Goal: Transaction & Acquisition: Download file/media

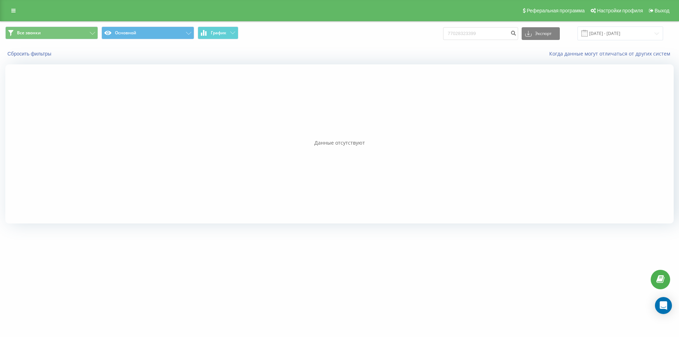
drag, startPoint x: 500, startPoint y: 34, endPoint x: 405, endPoint y: 36, distance: 95.9
click at [405, 36] on div "Все звонки Основной График 77028323399 Экспорт .csv .xls .xlsx [DATE] - [DATE]" at bounding box center [339, 34] width 668 height 14
type input "7 747 581 6940"
click at [516, 34] on icon "submit" at bounding box center [513, 32] width 6 height 4
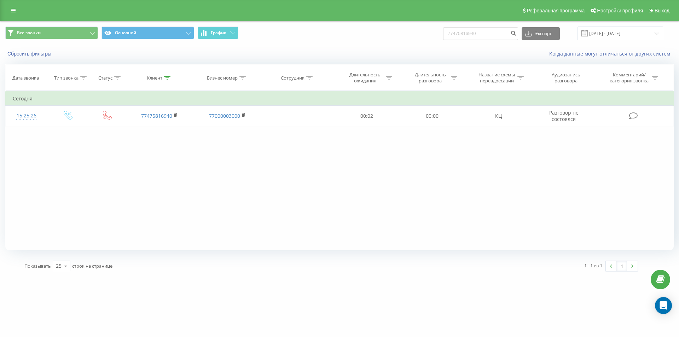
click at [22, 57] on div "Сбросить фильтры" at bounding box center [127, 53] width 254 height 7
click at [46, 53] on button "Сбросить фильтры" at bounding box center [30, 54] width 50 height 6
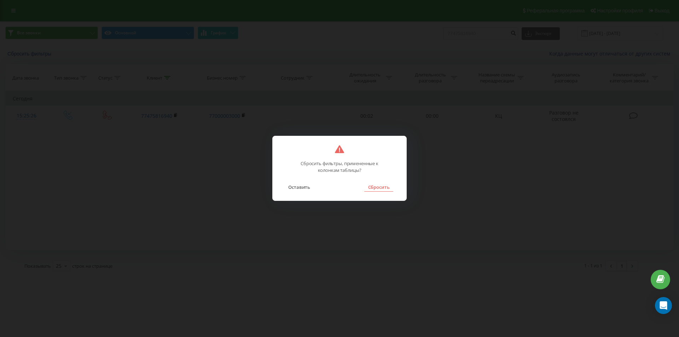
click at [366, 188] on button "Сбросить" at bounding box center [378, 186] width 29 height 9
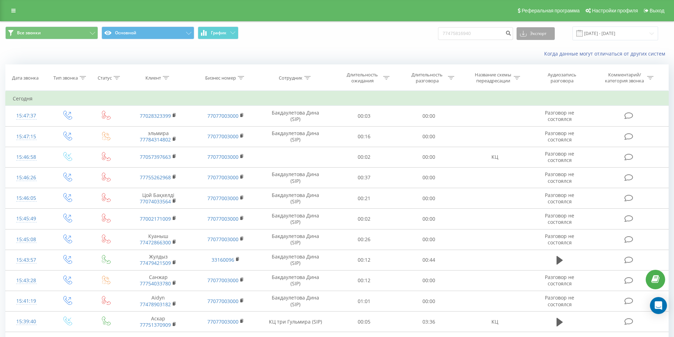
click at [553, 33] on button "Экспорт" at bounding box center [535, 33] width 38 height 13
click at [610, 35] on input "[DATE] - [DATE]" at bounding box center [615, 34] width 86 height 14
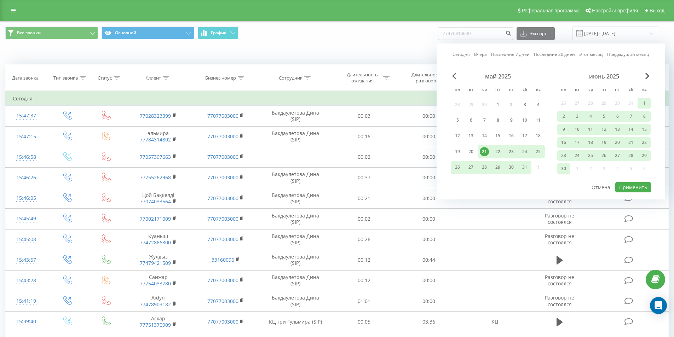
click at [644, 77] on div "июнь 2025" at bounding box center [604, 76] width 94 height 7
click at [646, 76] on span "Next Month" at bounding box center [647, 76] width 4 height 6
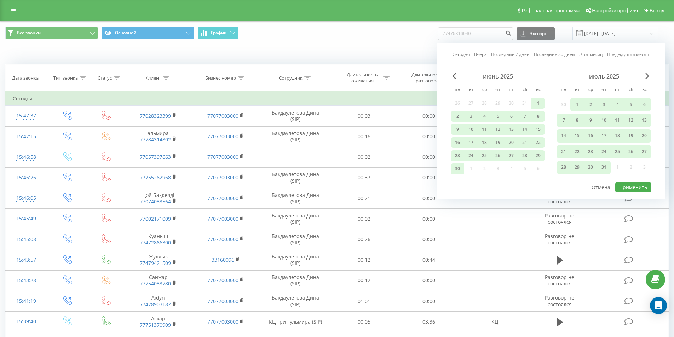
click at [649, 79] on span "Next Month" at bounding box center [647, 76] width 4 height 6
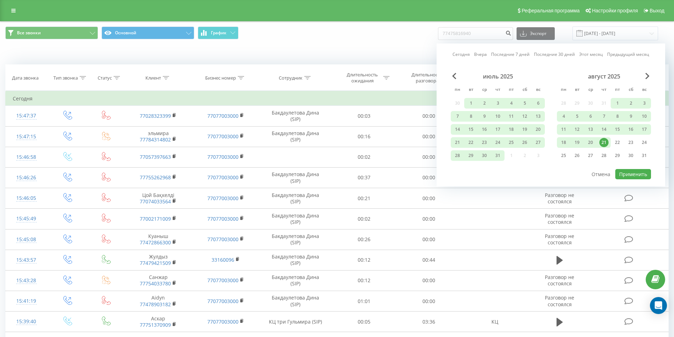
click at [605, 143] on div "21" at bounding box center [603, 142] width 9 height 9
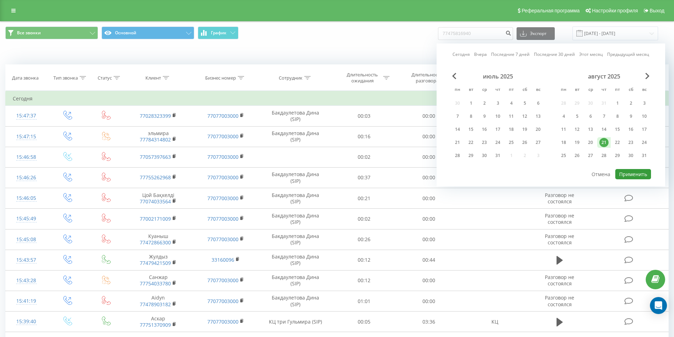
click at [636, 174] on button "Применить" at bounding box center [633, 174] width 36 height 10
type input "[DATE] - [DATE]"
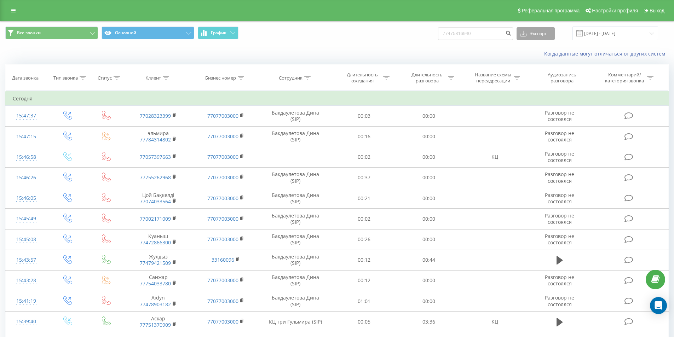
click at [539, 37] on button "Экспорт" at bounding box center [535, 33] width 38 height 13
click at [539, 57] on div ".xls" at bounding box center [535, 59] width 37 height 13
